Goal: Task Accomplishment & Management: Manage account settings

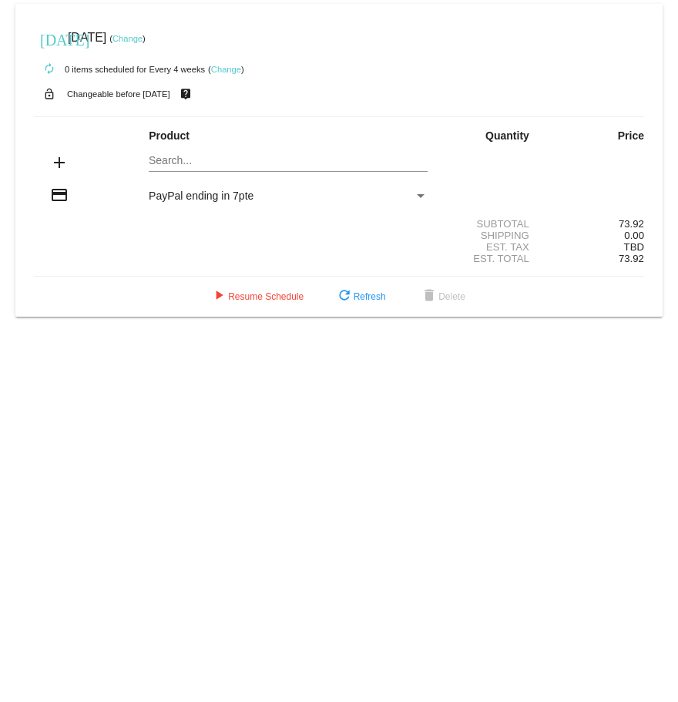
click at [504, 30] on div "[DATE] [DATE] ( Change )" at bounding box center [339, 37] width 610 height 31
click at [466, 37] on div "[DATE] [DATE] ( Change )" at bounding box center [339, 37] width 610 height 31
click at [226, 188] on div "credit_card PayPal ending in 7pte" at bounding box center [339, 196] width 610 height 21
click at [365, 35] on div "[DATE] [DATE] ( Change )" at bounding box center [339, 37] width 610 height 31
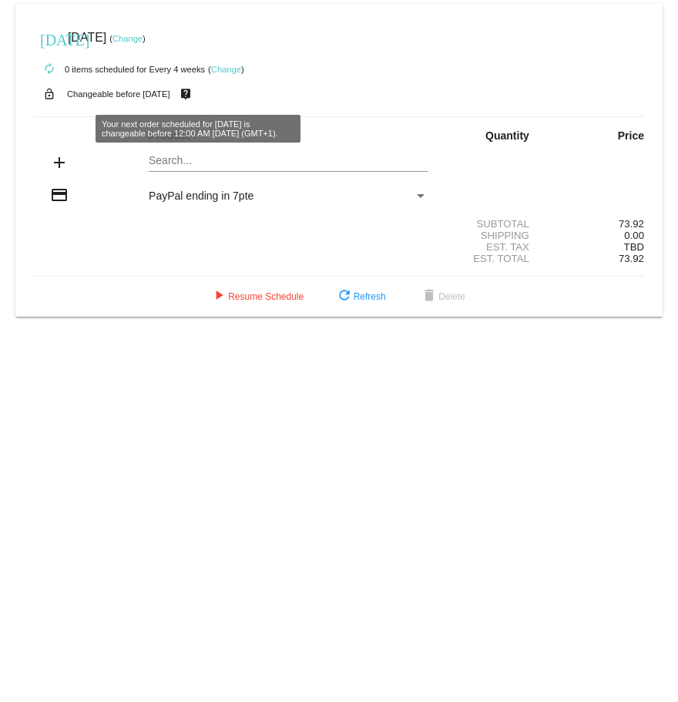
click at [511, 8] on mat-card "[DATE] [DATE] ( Change ) autorenew 0 items scheduled for Every 4 weeks ( Change…" at bounding box center [338, 160] width 647 height 313
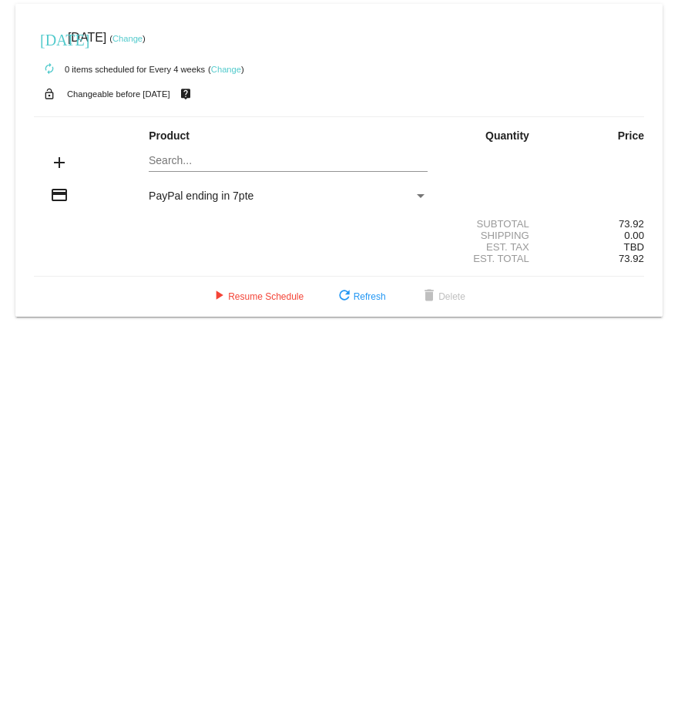
click at [223, 72] on link "Change" at bounding box center [226, 69] width 30 height 9
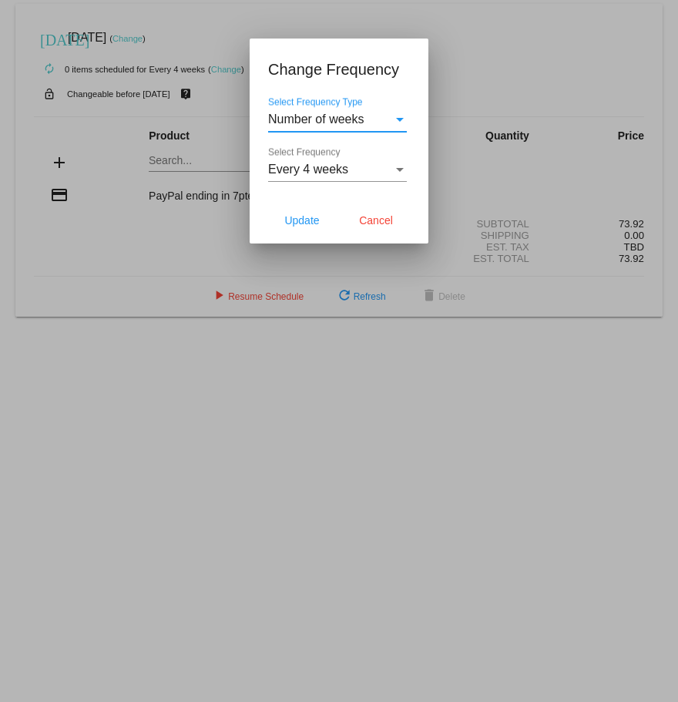
click at [338, 118] on span "Number of weeks" at bounding box center [316, 118] width 96 height 13
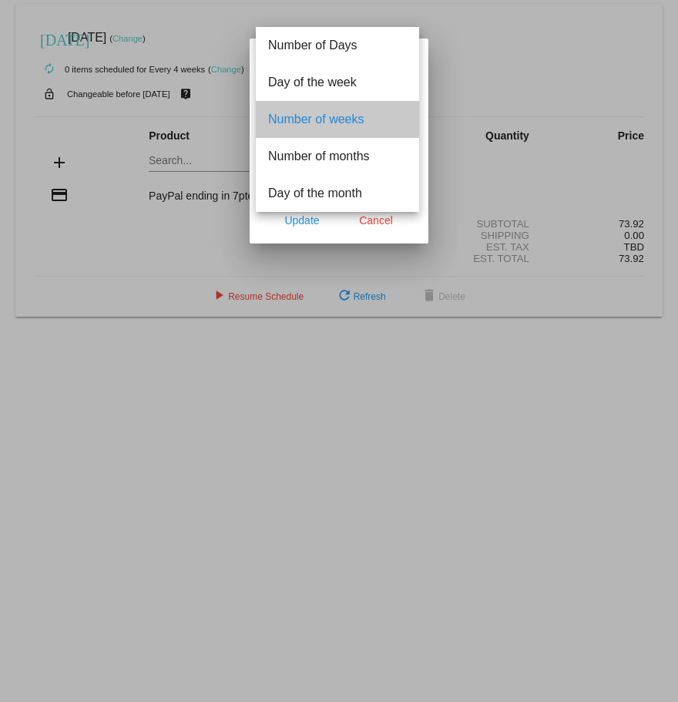
click at [338, 118] on span "Number of weeks" at bounding box center [337, 119] width 139 height 37
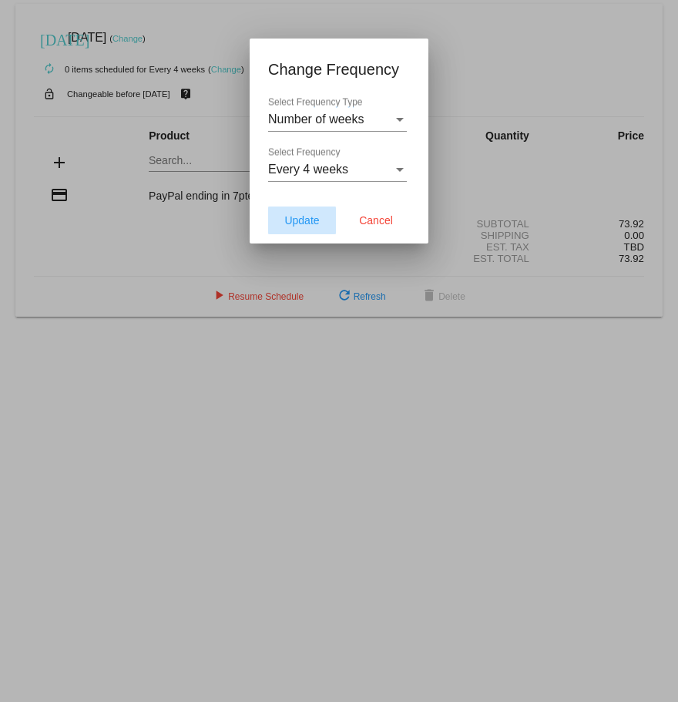
click at [299, 214] on span "Update" at bounding box center [301, 220] width 35 height 12
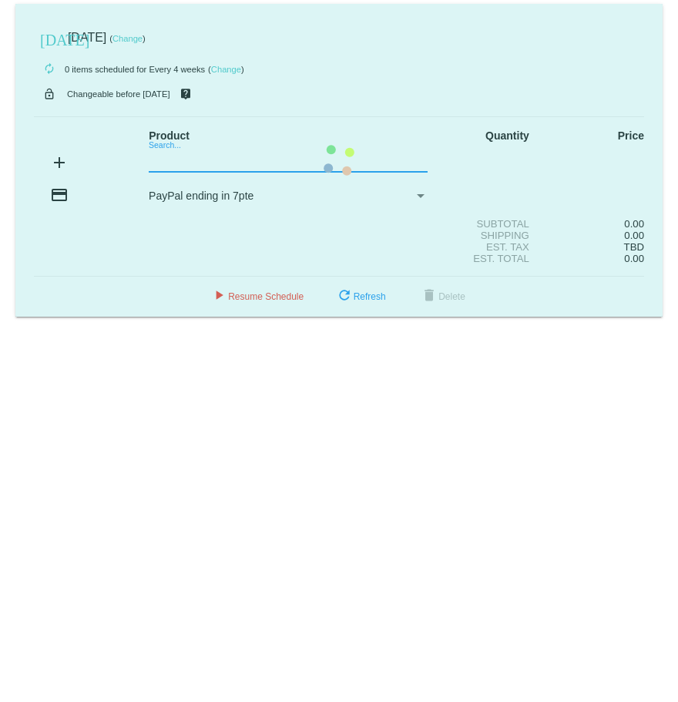
click at [242, 156] on mat-card "[DATE] [DATE] ( Change ) autorenew 0 items scheduled for Every 4 weeks ( Change…" at bounding box center [338, 160] width 647 height 313
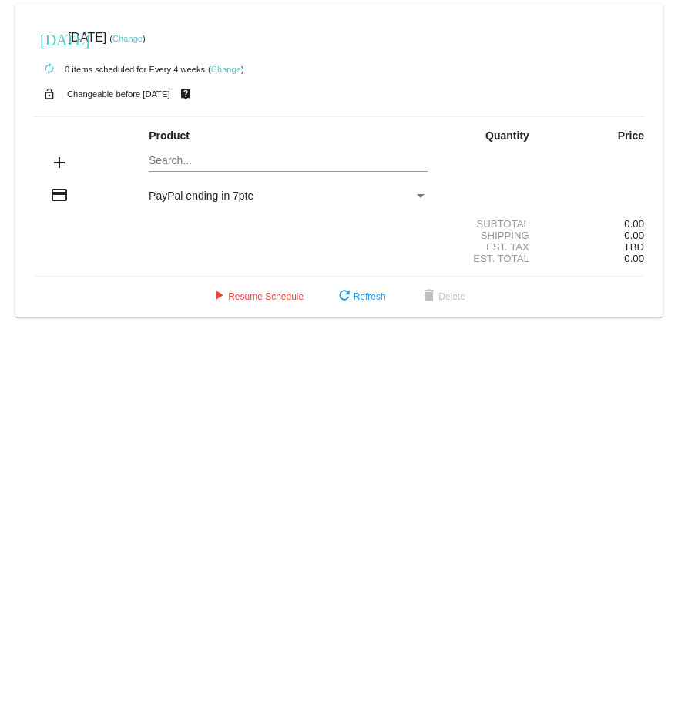
click at [218, 162] on mat-card "[DATE] [DATE] ( Change ) autorenew 0 items scheduled for Every 4 weeks ( Change…" at bounding box center [338, 160] width 647 height 313
type input "go native carrot"
click at [300, 155] on div "go native carrot Search..." at bounding box center [288, 157] width 279 height 30
click at [153, 146] on div "go native carrot Search..." at bounding box center [288, 157] width 279 height 30
